Goal: Information Seeking & Learning: Learn about a topic

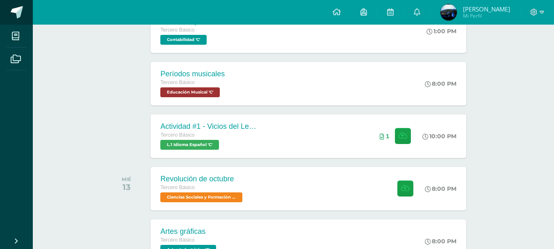
scroll to position [205, 0]
click at [14, 21] on link at bounding box center [16, 12] width 33 height 25
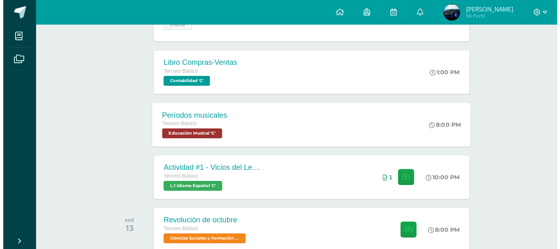
scroll to position [246, 0]
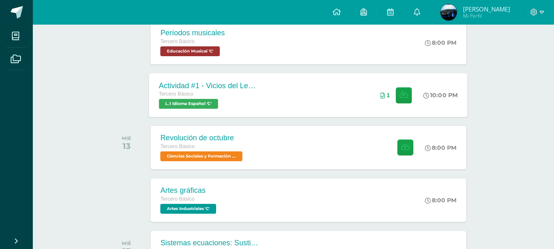
click at [281, 91] on div "Actividad #1 - Vicios del LenguaJe Tercero Básico L.1 Idioma Español 'C' 10:00 …" at bounding box center [308, 95] width 319 height 44
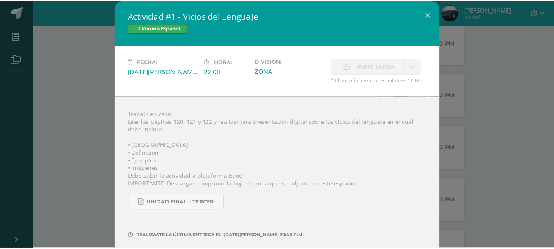
scroll to position [30, 0]
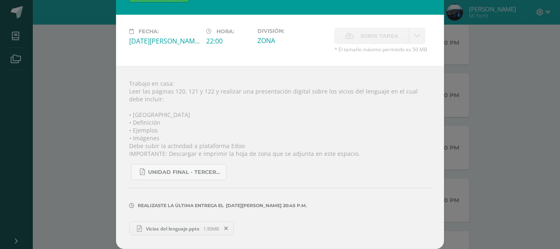
click at [514, 162] on div "Actividad #1 - Vicios del LenguaJe L.1 Idioma Español Fecha: [DATE][PERSON_NAME…" at bounding box center [279, 109] width 553 height 279
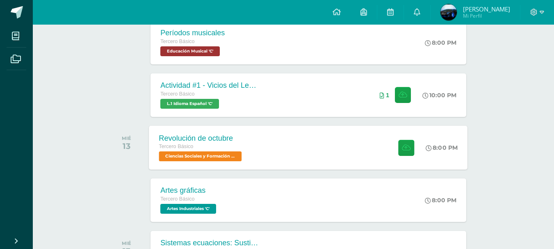
click at [278, 139] on div "Revolución de octubre Tercero Básico Ciencias Sociales y Formación Ciudadana 'C…" at bounding box center [308, 147] width 319 height 44
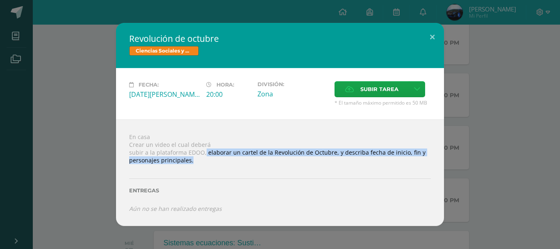
drag, startPoint x: 207, startPoint y: 152, endPoint x: 363, endPoint y: 162, distance: 155.6
click at [363, 162] on div "En casa Crear un video el cual deberá subir a la plataforma EDOO, elaborar un c…" at bounding box center [280, 172] width 328 height 106
copy div "elaborar un cartel de la Revolución de Octubre, y describa fecha de inicio, fin…"
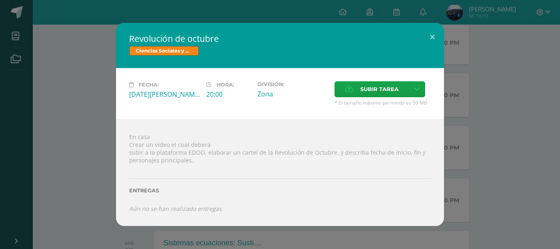
click at [61, 67] on div "Revolución de octubre Ciencias Sociales y Formación Ciudadana Fecha: [DATE][PER…" at bounding box center [279, 124] width 553 height 202
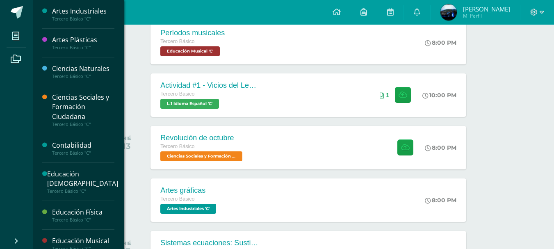
click at [77, 115] on div "Ciencias Sociales y Formación Ciudadana" at bounding box center [83, 107] width 62 height 28
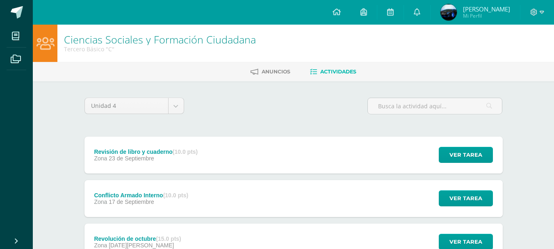
scroll to position [109, 0]
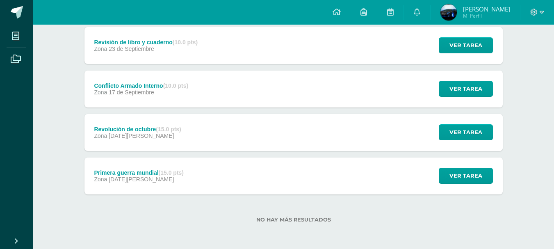
click at [187, 184] on div "Primera guerra mundial (15.0 pts) Zona 07 de Agosto" at bounding box center [138, 175] width 109 height 37
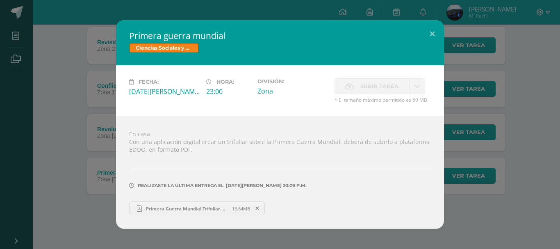
click at [172, 205] on span "Primera Guerra Mundial Trifoliar.pdf" at bounding box center [187, 208] width 90 height 6
click at [71, 179] on div "Primera guerra mundial Ciencias Sociales y Formación Ciudadana Fecha: Jueves 07…" at bounding box center [279, 124] width 553 height 209
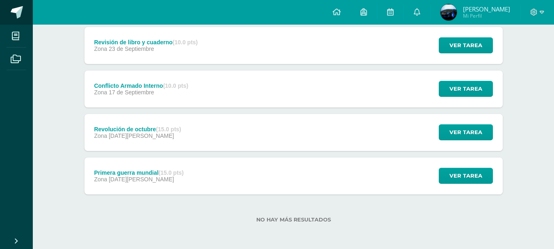
click at [21, 19] on link at bounding box center [16, 12] width 33 height 25
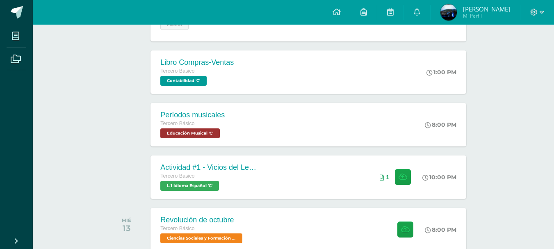
scroll to position [287, 0]
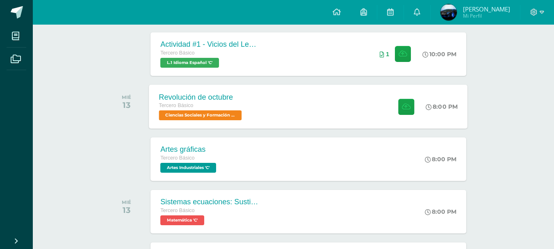
click at [236, 108] on div "Tercero Básico" at bounding box center [201, 105] width 85 height 9
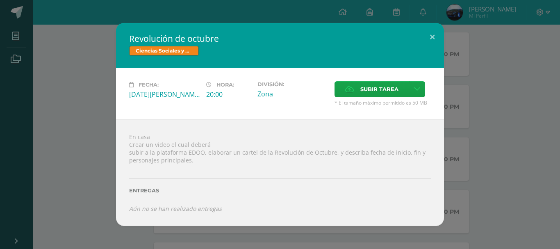
click at [73, 59] on div "Revolución de octubre Ciencias Sociales y Formación Ciudadana Fecha: [DATE][PER…" at bounding box center [279, 124] width 553 height 202
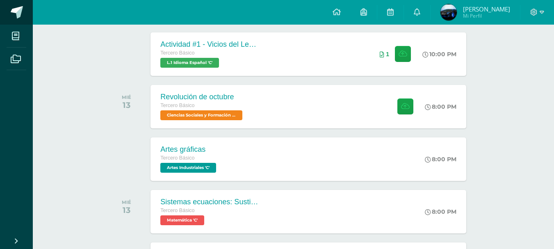
click at [22, 16] on span at bounding box center [17, 12] width 12 height 12
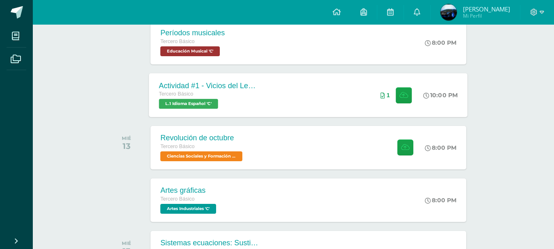
scroll to position [271, 0]
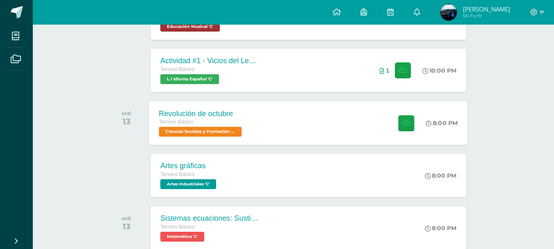
click at [257, 129] on div "Revolución de octubre Tercero Básico Ciencias Sociales y Formación Ciudadana 'C…" at bounding box center [308, 123] width 319 height 44
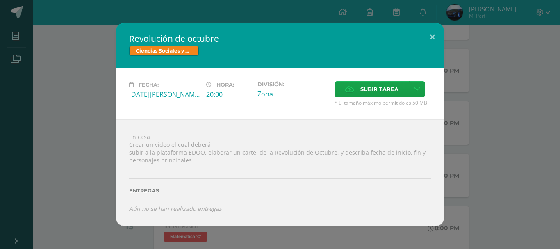
click at [524, 146] on div "Revolución de octubre Ciencias Sociales y Formación Ciudadana Fecha: Miércoles …" at bounding box center [279, 124] width 553 height 202
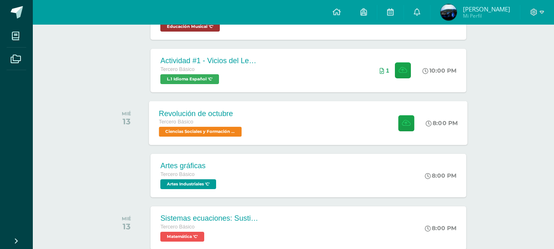
click at [372, 125] on div "Revolución de octubre Tercero Básico Ciencias Sociales y Formación Ciudadana 'C…" at bounding box center [308, 123] width 319 height 44
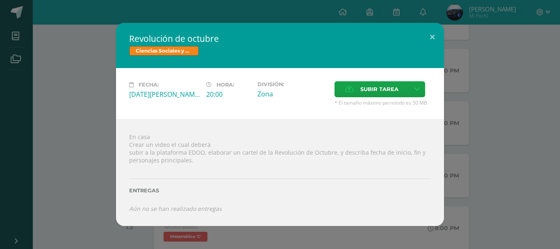
click at [516, 157] on div "Revolución de octubre Ciencias Sociales y Formación Ciudadana Fecha: Miércoles …" at bounding box center [279, 124] width 553 height 202
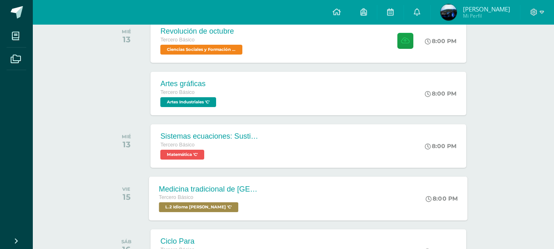
scroll to position [394, 0]
